Goal: Information Seeking & Learning: Learn about a topic

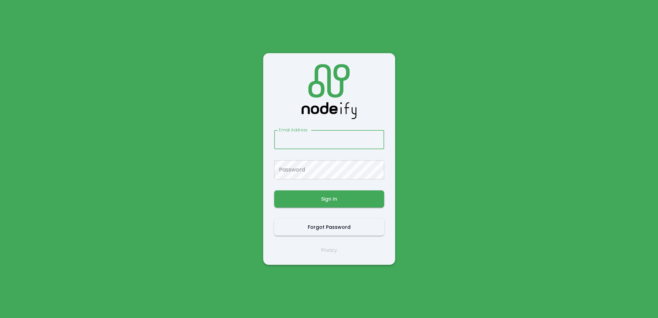
click at [206, 93] on main "Email Address Email Address Password Password Sign In Forgot Password Privacy" at bounding box center [328, 159] width 411 height 318
click at [335, 152] on div "Email Address Email Address Password Password Sign In Forgot Password Privacy" at bounding box center [329, 159] width 110 height 190
click at [328, 141] on input "Email Address" at bounding box center [329, 139] width 110 height 19
type input "**********"
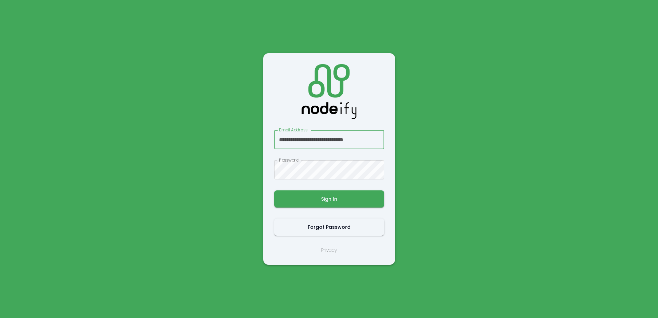
click at [345, 143] on input "**********" at bounding box center [329, 139] width 110 height 19
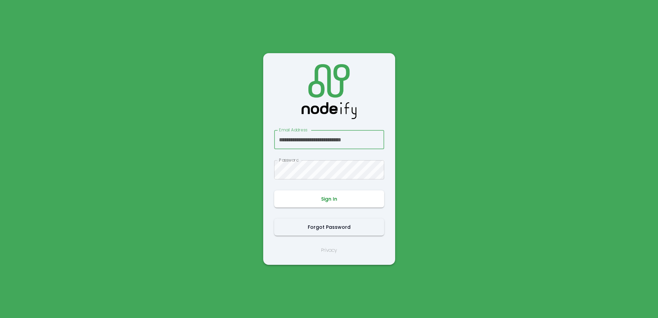
type input "**********"
click at [329, 203] on button "Sign In" at bounding box center [329, 198] width 110 height 17
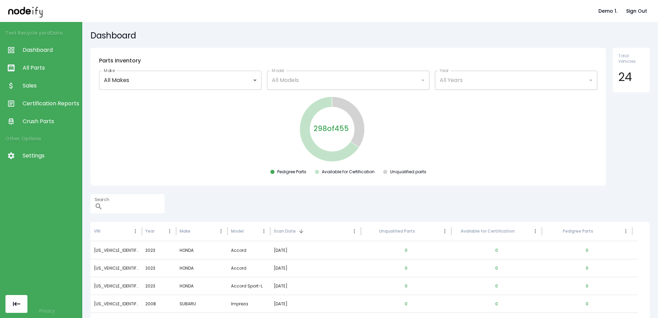
click at [52, 85] on span "Sales" at bounding box center [51, 86] width 56 height 8
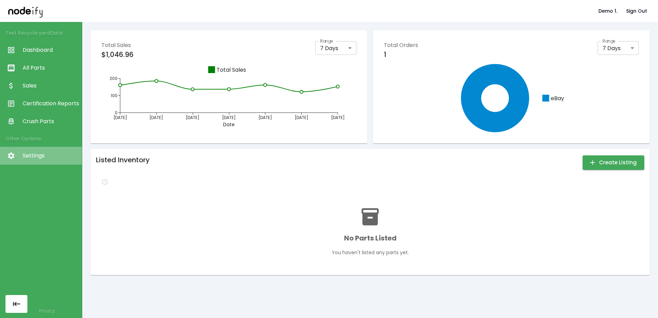
click at [49, 154] on span "Settings" at bounding box center [51, 156] width 56 height 8
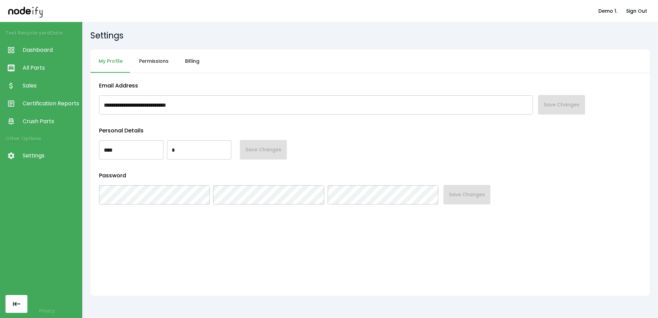
click at [185, 56] on button "Billing" at bounding box center [192, 61] width 31 height 24
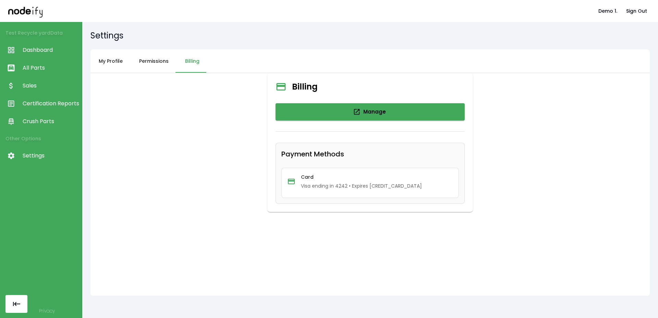
click at [41, 84] on span "Sales" at bounding box center [51, 86] width 56 height 8
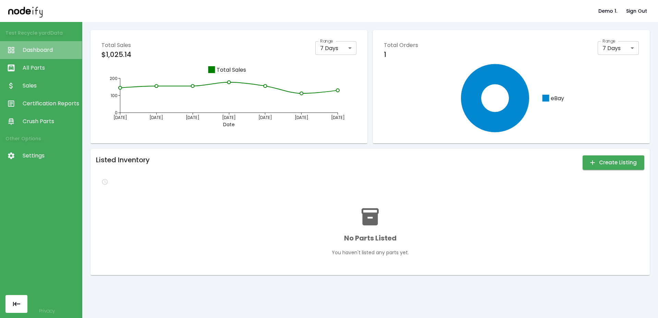
click at [49, 49] on span "Dashboard" at bounding box center [51, 50] width 56 height 8
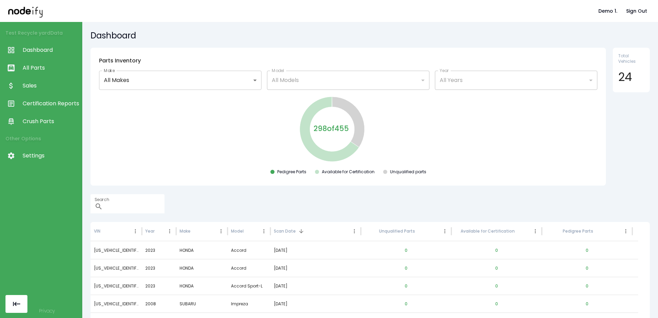
click at [44, 64] on span "All Parts" at bounding box center [51, 68] width 56 height 8
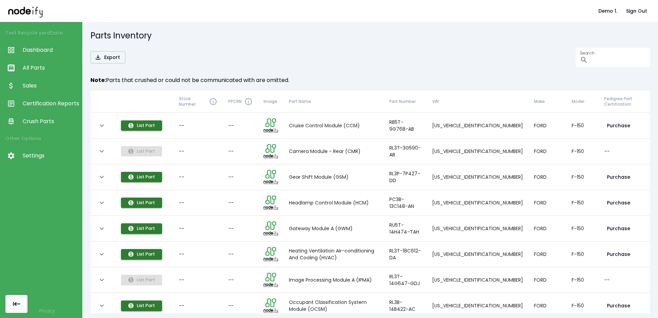
click at [106, 126] on icon "expand row" at bounding box center [102, 125] width 8 height 8
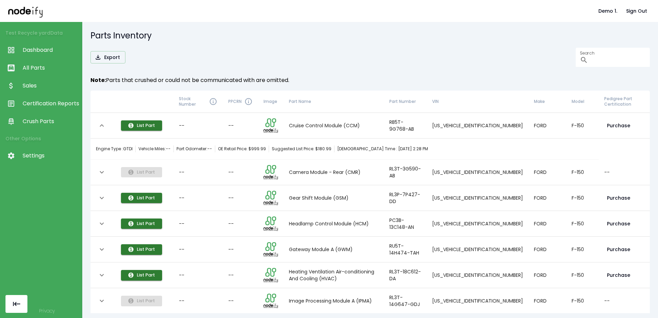
click at [96, 132] on th "collapsible table" at bounding box center [102, 126] width 25 height 26
click at [96, 128] on button "expand row" at bounding box center [102, 126] width 12 height 12
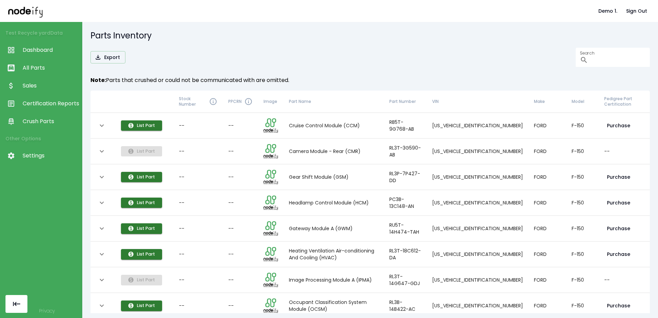
click at [103, 126] on icon "expand row" at bounding box center [102, 125] width 8 height 8
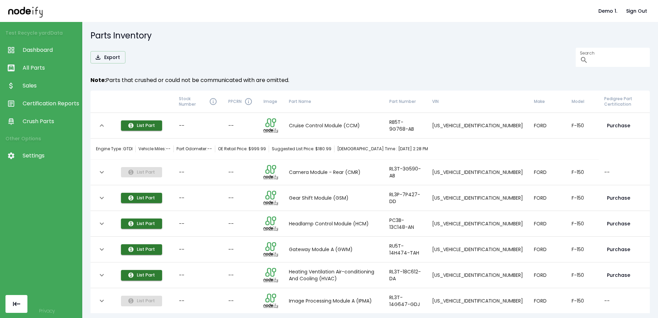
click at [103, 126] on icon "expand row" at bounding box center [102, 125] width 8 height 8
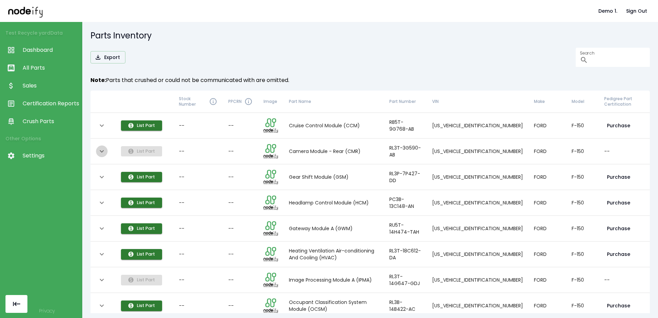
click at [103, 154] on icon "expand row" at bounding box center [102, 151] width 8 height 8
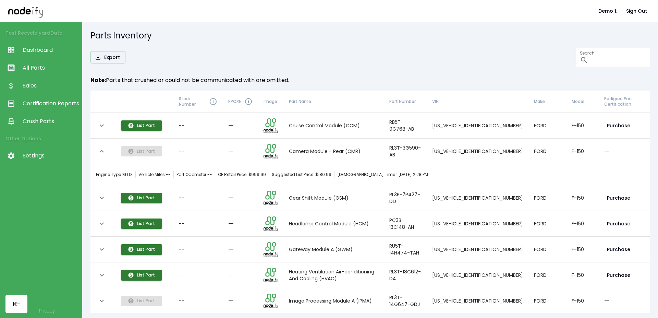
click at [103, 154] on icon "expand row" at bounding box center [102, 151] width 8 height 8
